Goal: Task Accomplishment & Management: Use online tool/utility

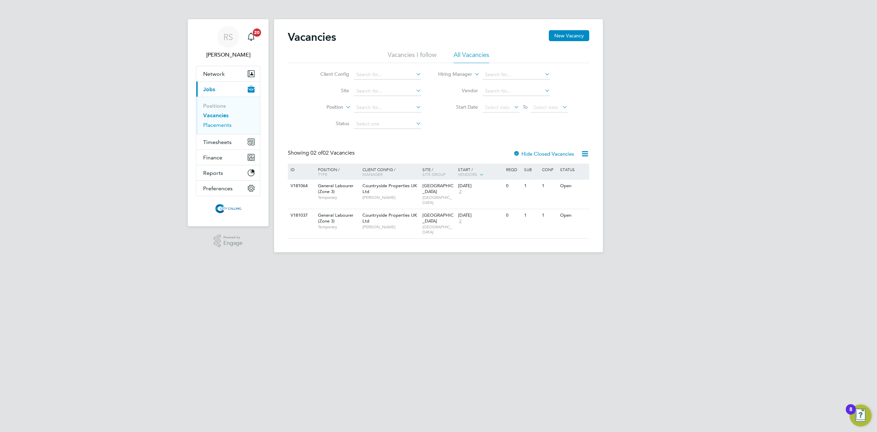
click at [227, 127] on link "Placements" at bounding box center [217, 125] width 28 height 7
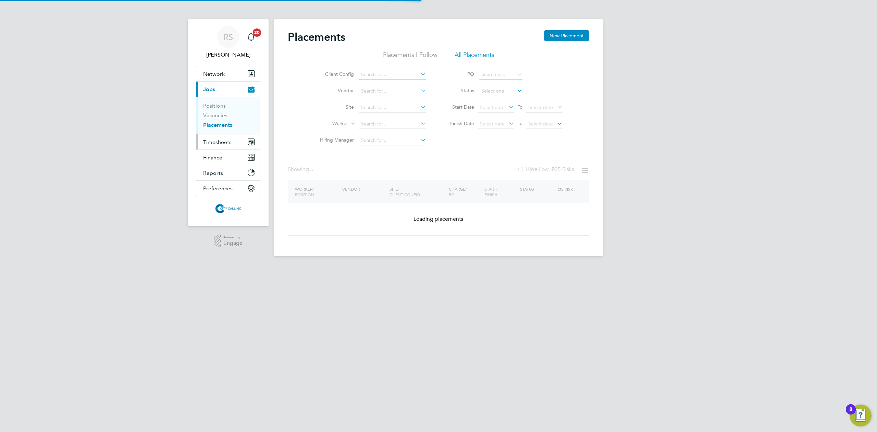
click at [218, 141] on span "Timesheets" at bounding box center [217, 142] width 28 height 7
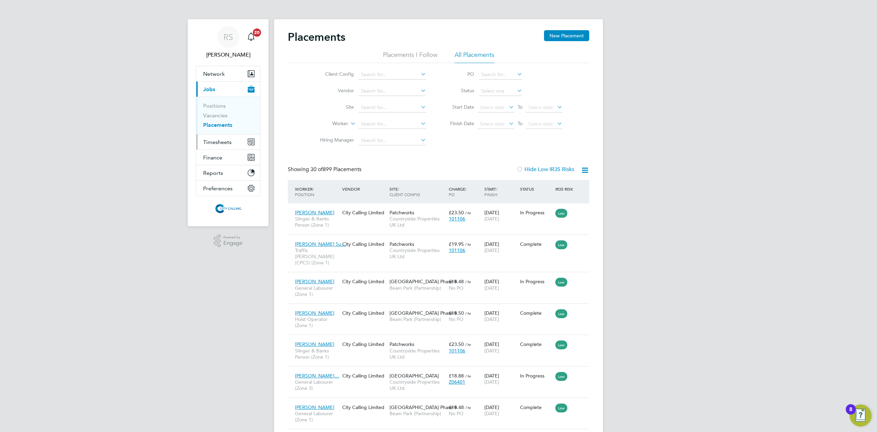
click at [224, 146] on button "Timesheets" at bounding box center [228, 141] width 64 height 15
click at [213, 121] on link "Timesheets" at bounding box center [217, 121] width 28 height 7
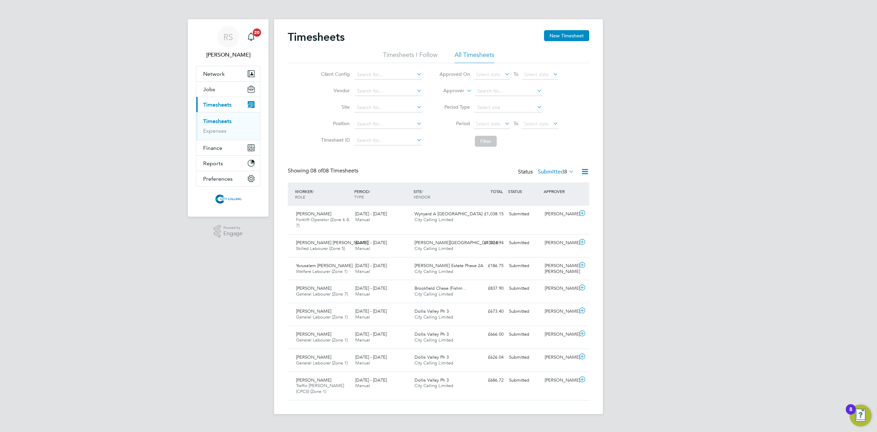
click at [587, 172] on icon at bounding box center [585, 171] width 9 height 9
click at [530, 187] on li "Export Timesheets" at bounding box center [542, 188] width 91 height 10
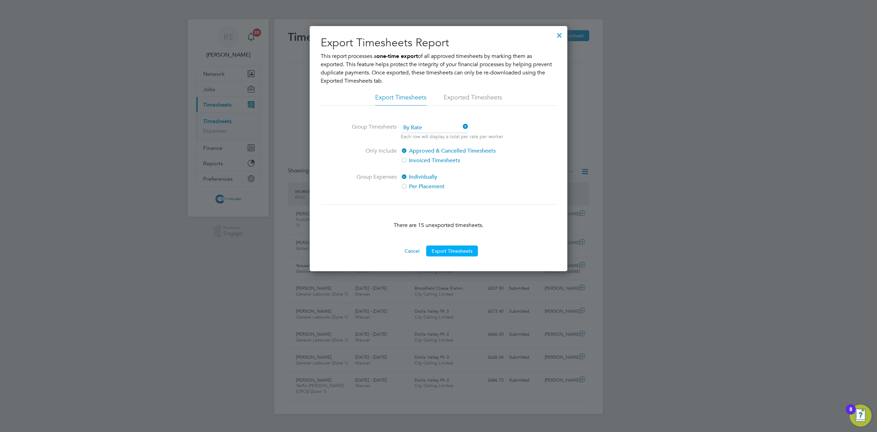
click at [450, 248] on button "Export Timesheets" at bounding box center [452, 250] width 52 height 11
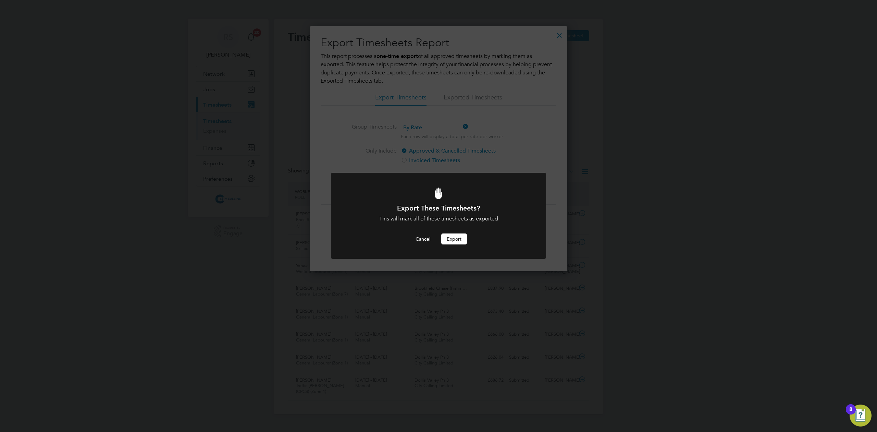
click at [450, 241] on button "Export" at bounding box center [454, 238] width 26 height 11
